Goal: Find specific page/section: Find specific page/section

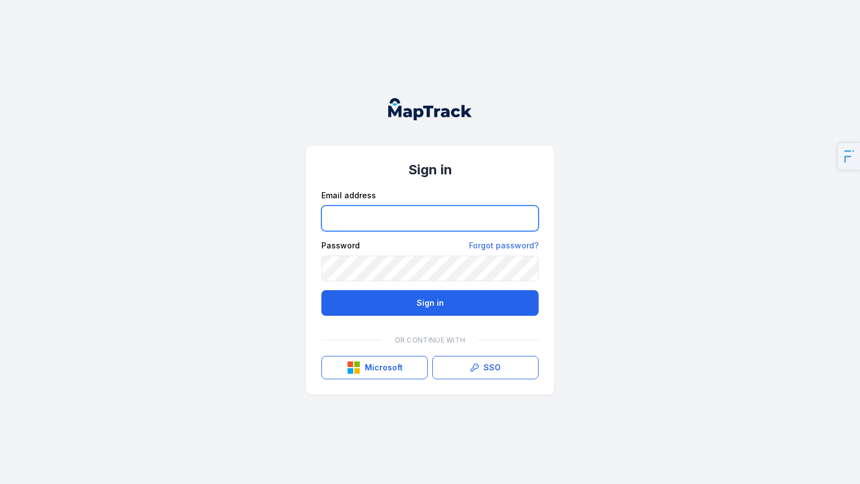
click at [386, 209] on input "email" at bounding box center [429, 219] width 217 height 26
type input "**********"
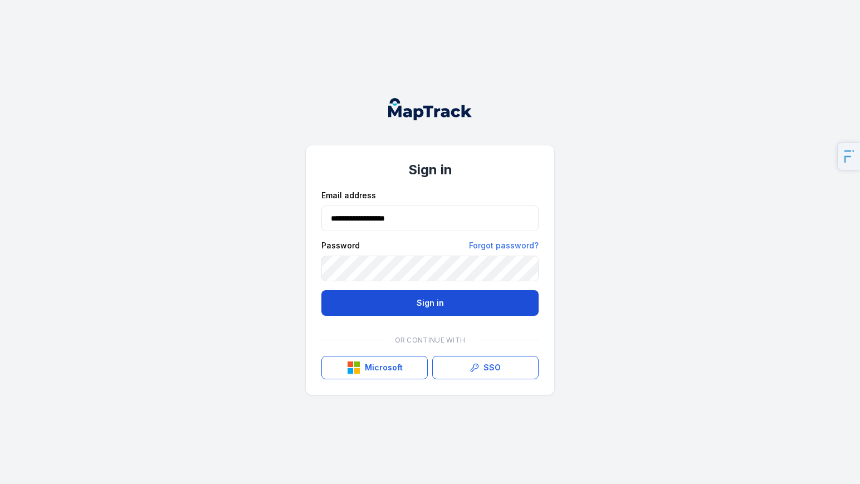
click at [443, 292] on button "Sign in" at bounding box center [429, 303] width 217 height 26
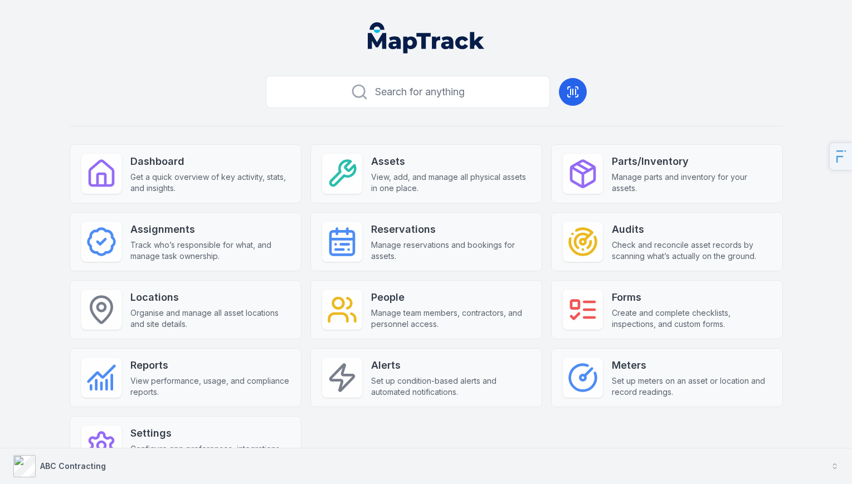
click at [133, 462] on button "ABC Contracting" at bounding box center [426, 466] width 852 height 36
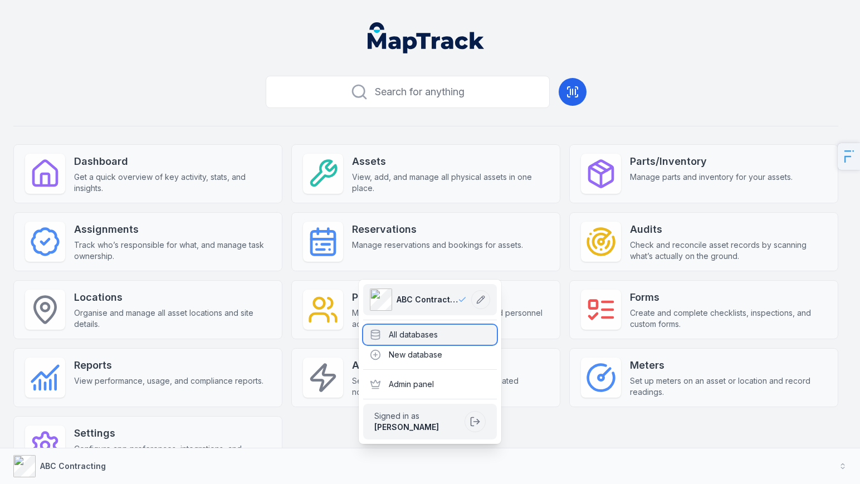
click at [468, 334] on div "All databases" at bounding box center [430, 335] width 134 height 20
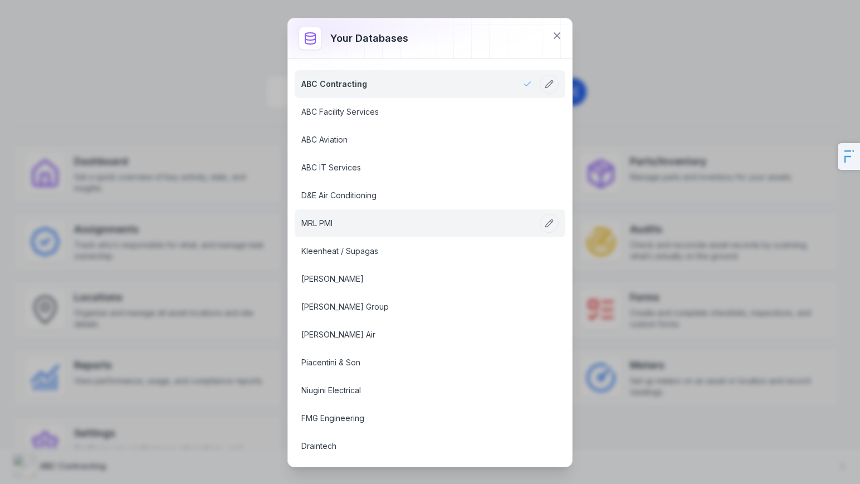
scroll to position [434, 0]
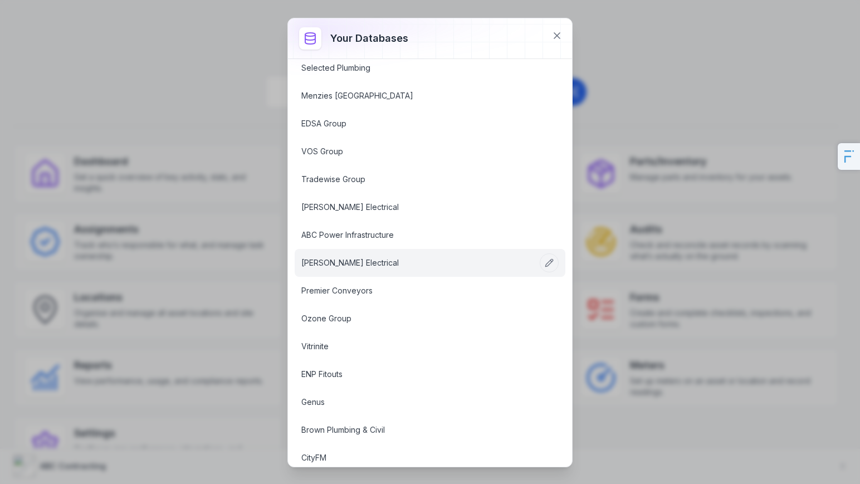
click at [355, 269] on link "[PERSON_NAME] Electrical" at bounding box center [416, 262] width 231 height 11
